Goal: Register for event/course

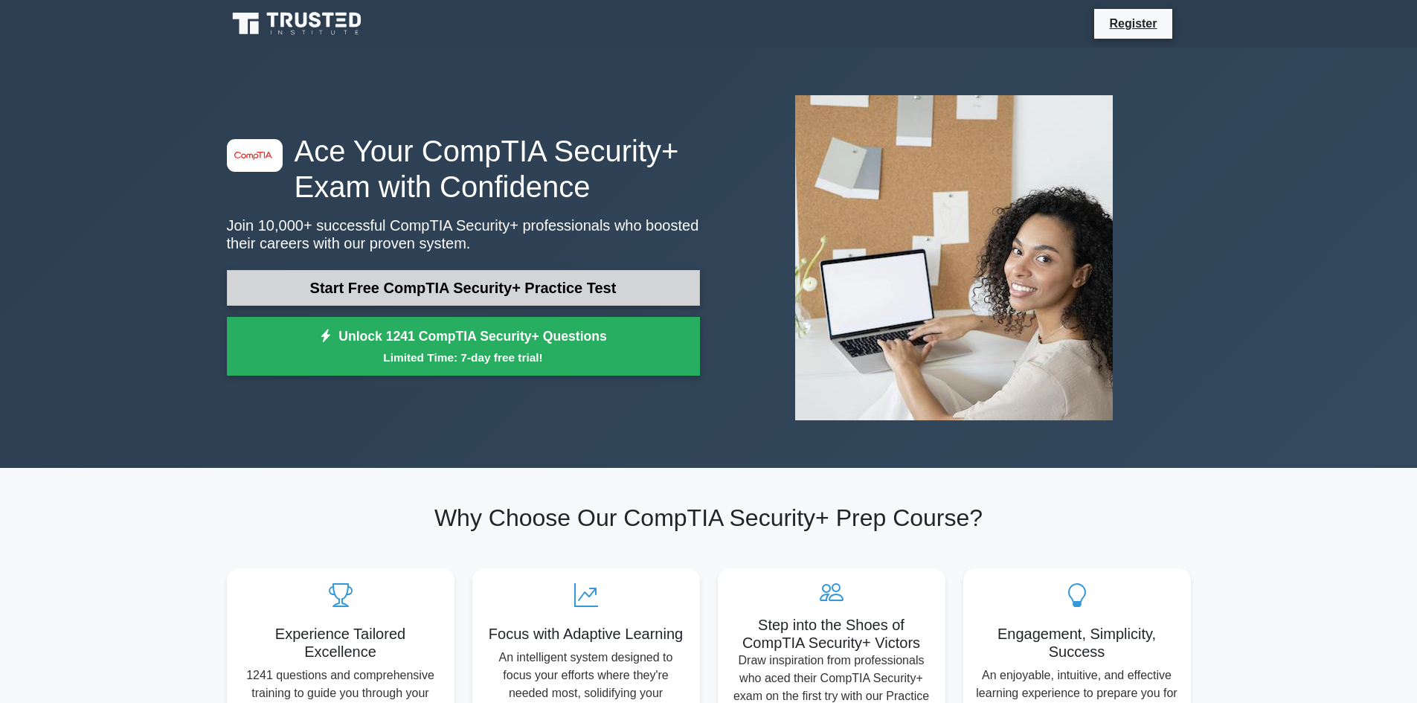
click at [483, 280] on link "Start Free CompTIA Security+ Practice Test" at bounding box center [463, 288] width 473 height 36
click at [421, 292] on link "Start Free CompTIA Security+ Practice Test" at bounding box center [463, 288] width 473 height 36
